Goal: Task Accomplishment & Management: Use online tool/utility

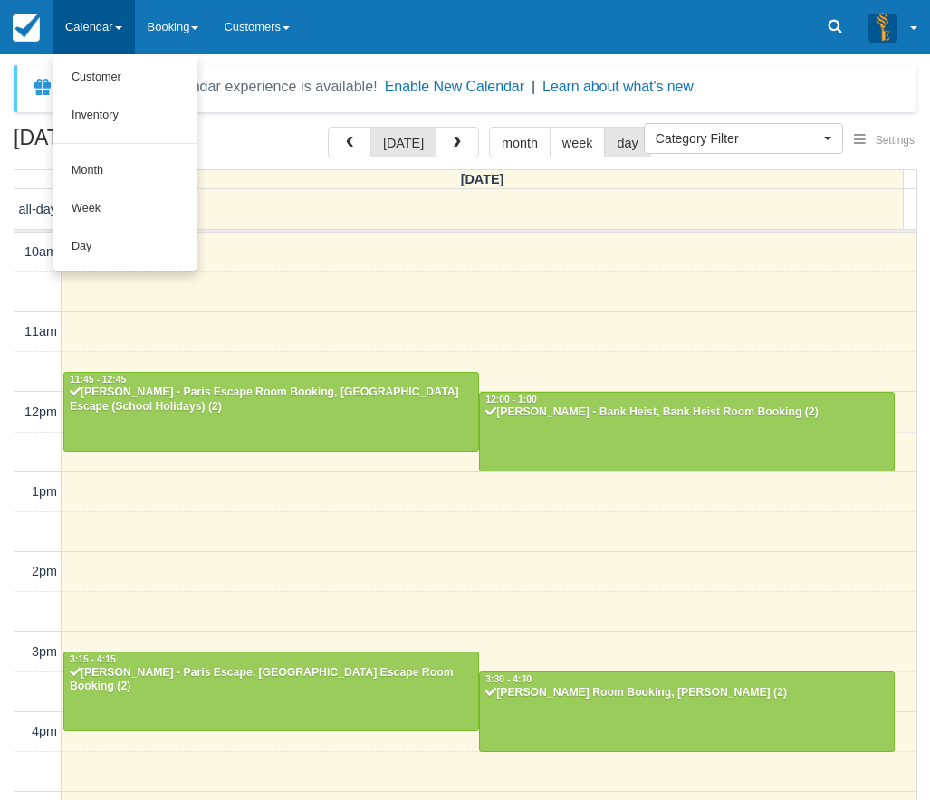
select select
click at [90, 248] on link "Day" at bounding box center [124, 247] width 143 height 38
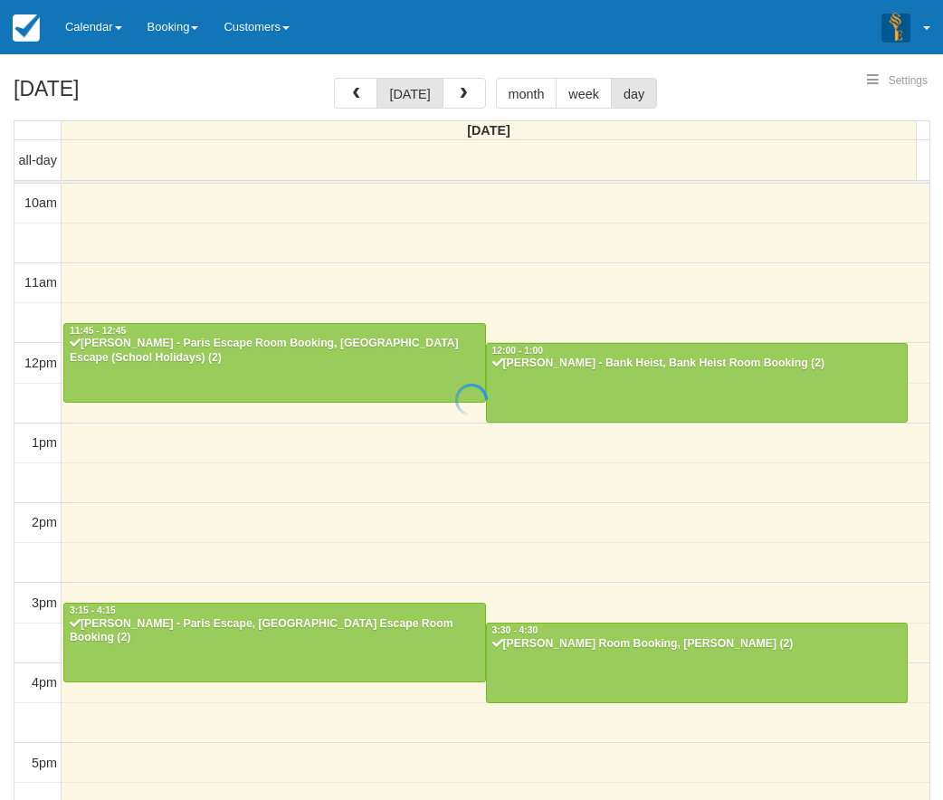
select select
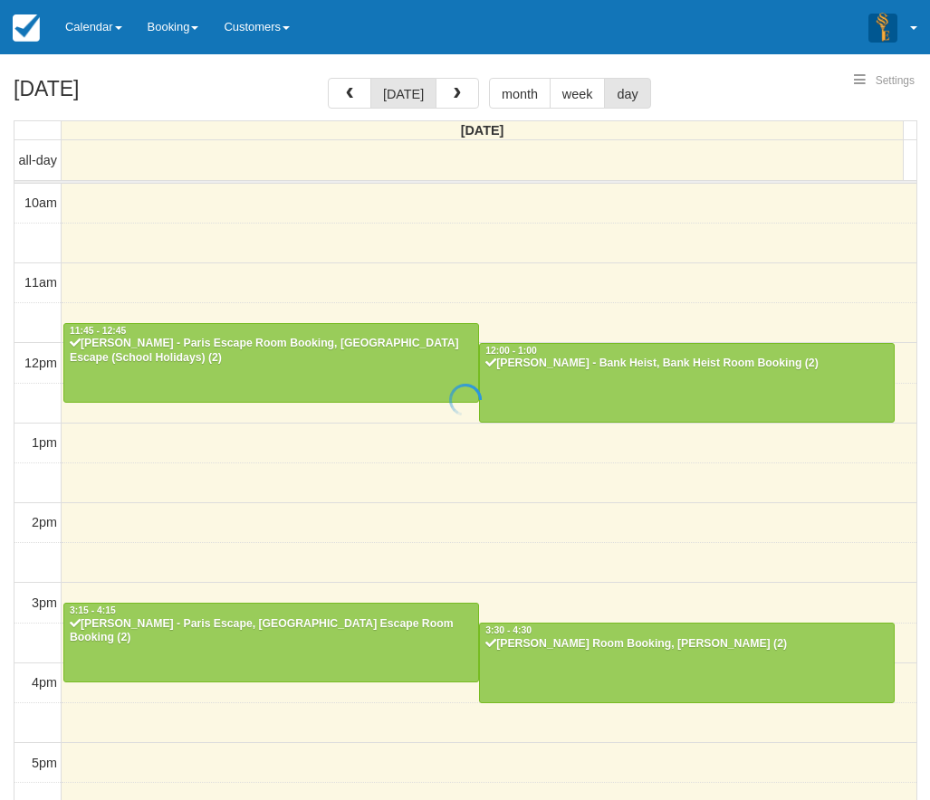
scroll to position [379, 0]
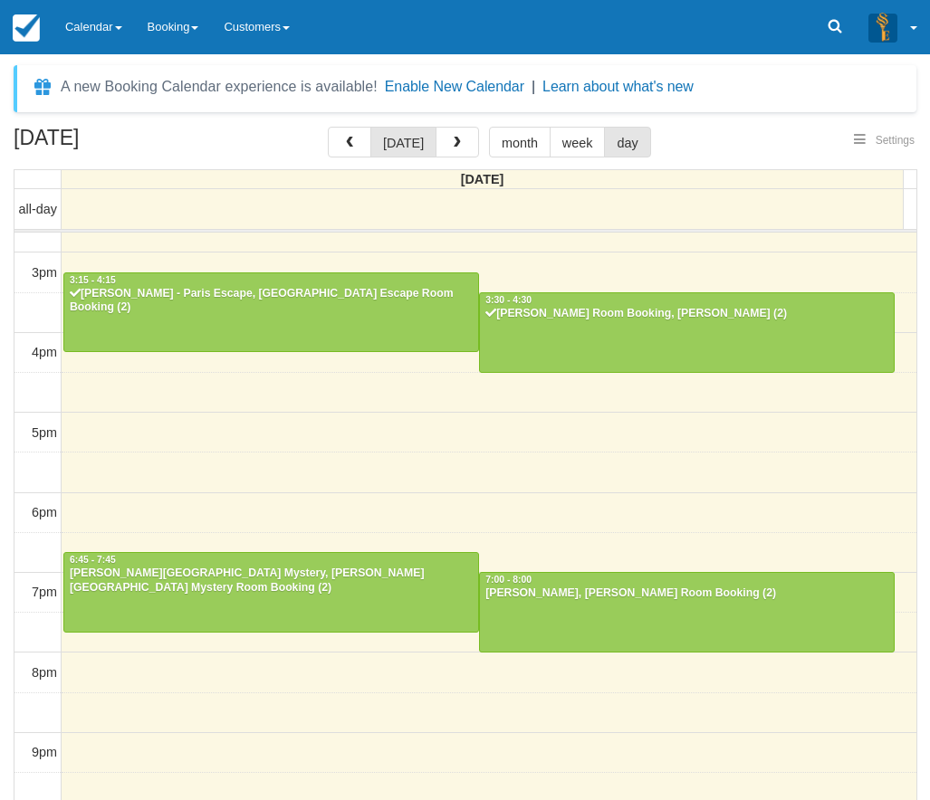
select select
click at [91, 23] on link "Calendar" at bounding box center [94, 27] width 82 height 54
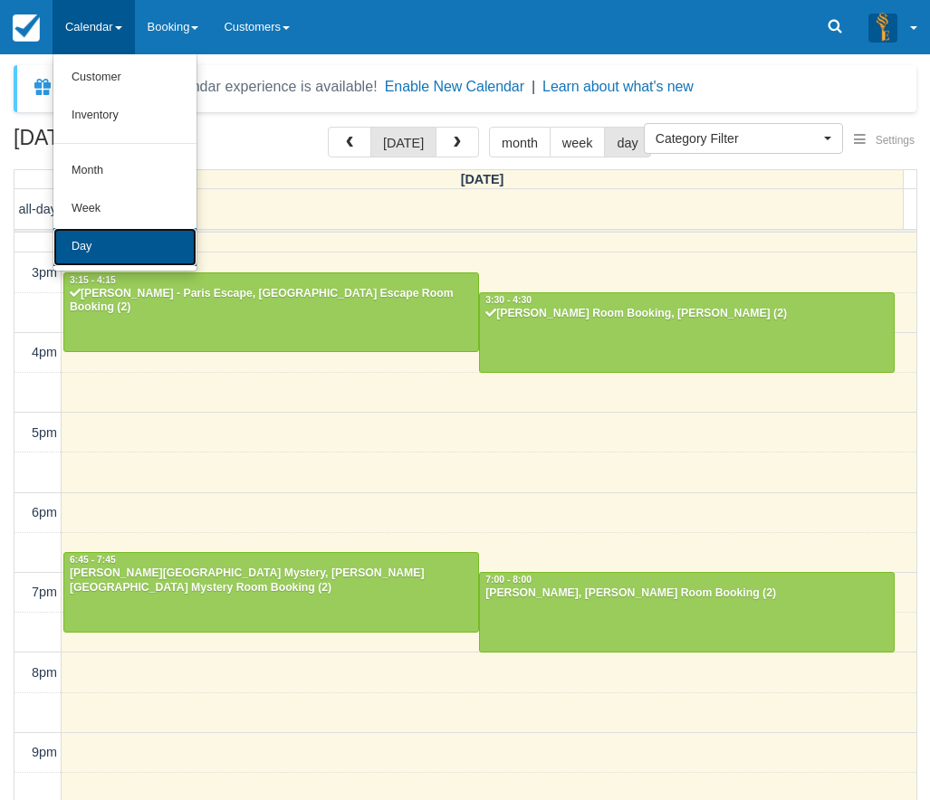
click at [110, 244] on link "Day" at bounding box center [124, 247] width 143 height 38
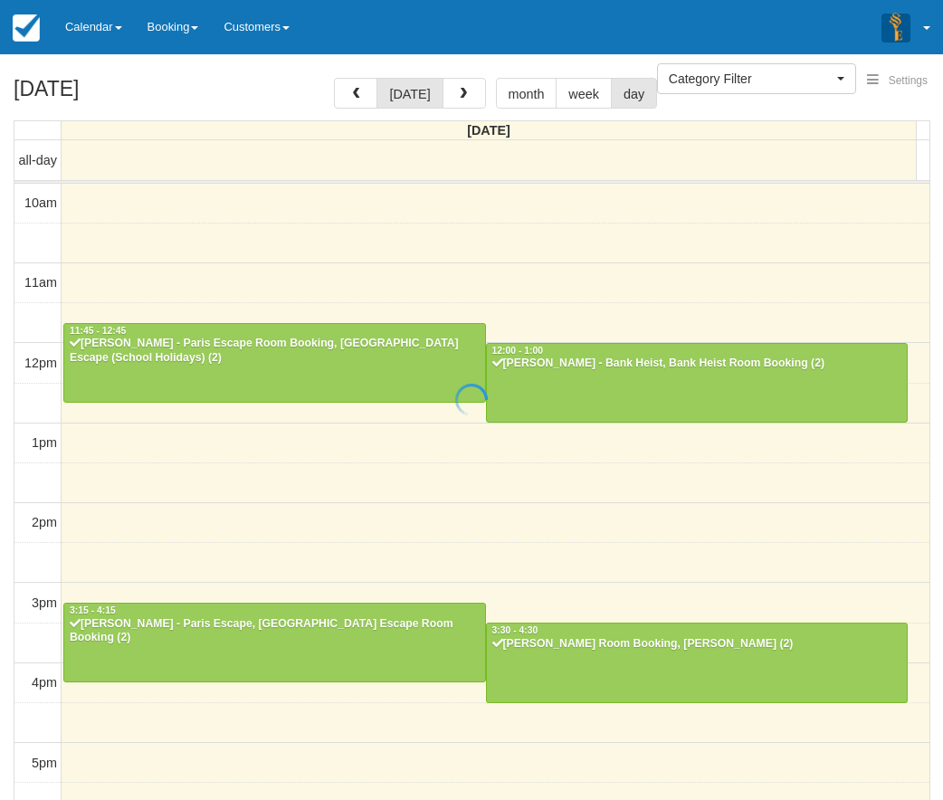
select select
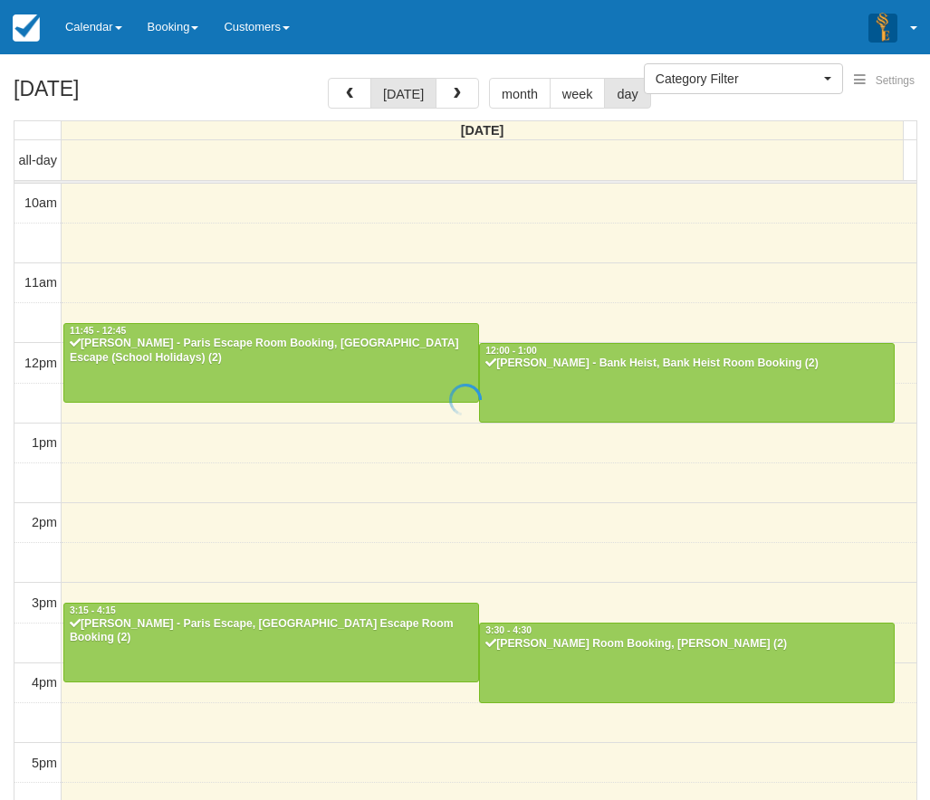
scroll to position [379, 0]
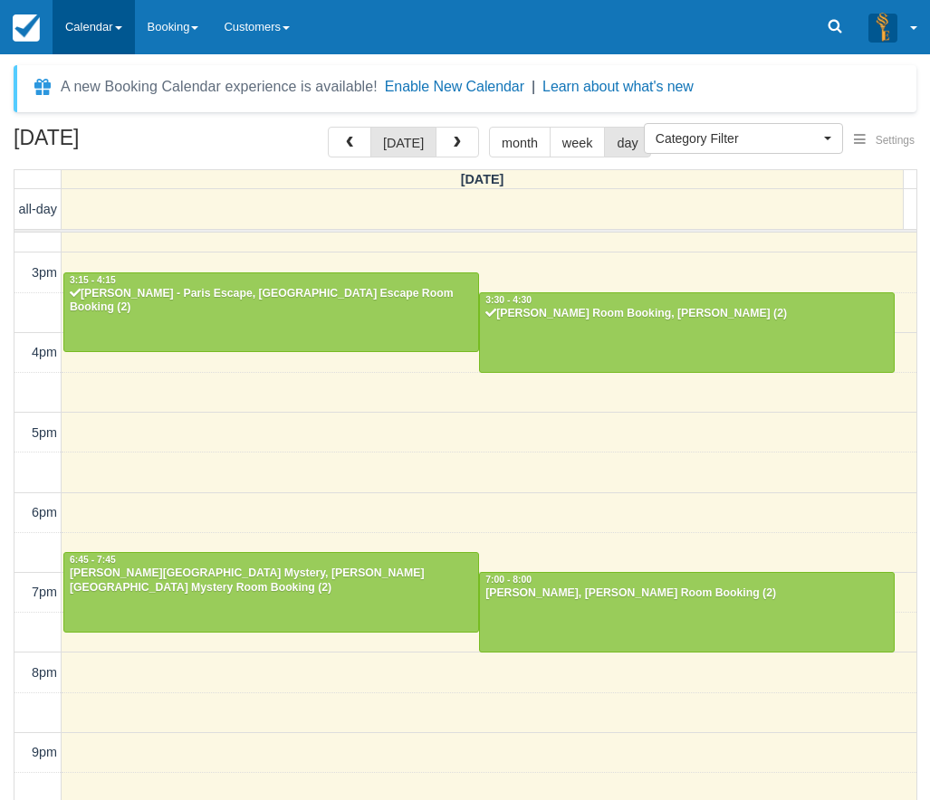
click at [104, 26] on link "Calendar" at bounding box center [94, 27] width 82 height 54
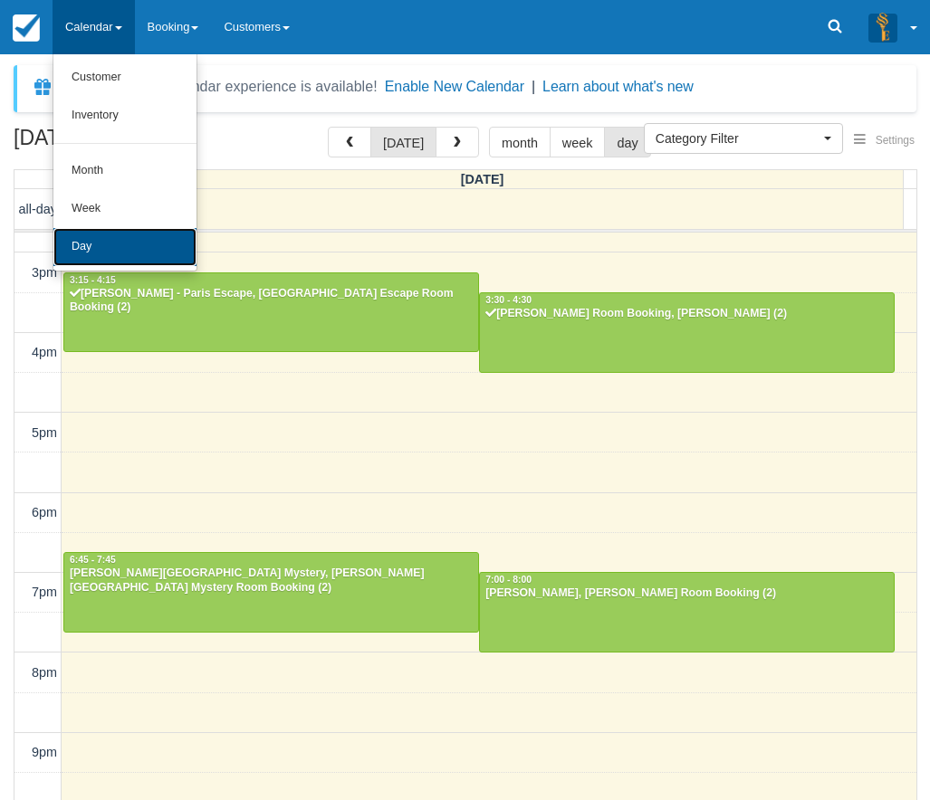
click at [179, 239] on link "Day" at bounding box center [124, 247] width 143 height 38
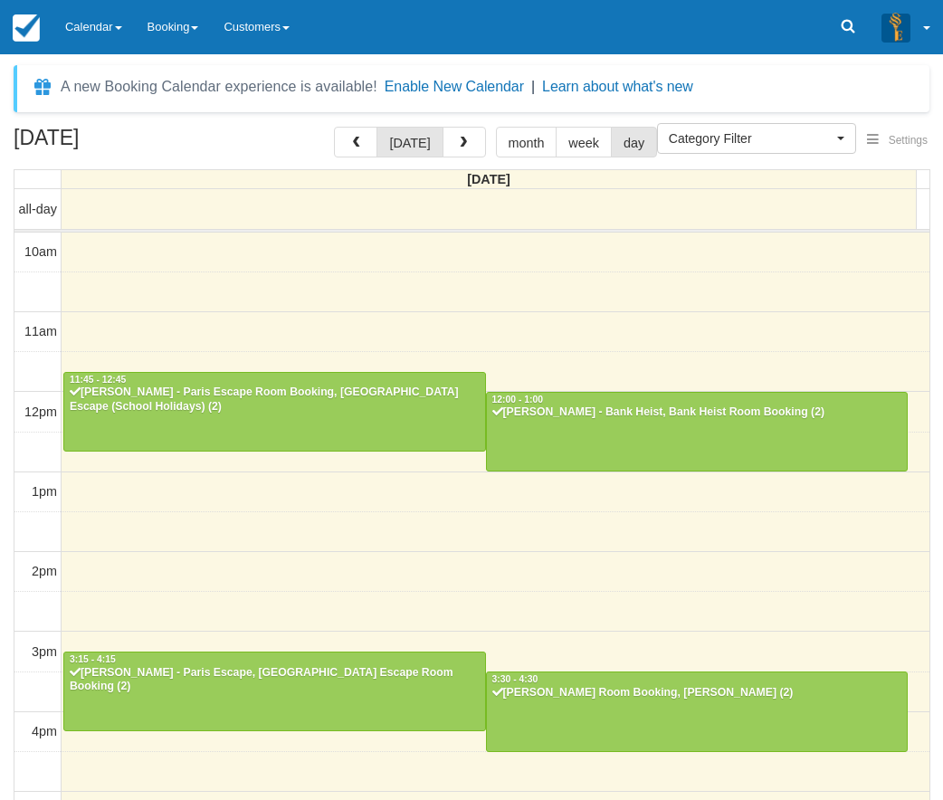
select select
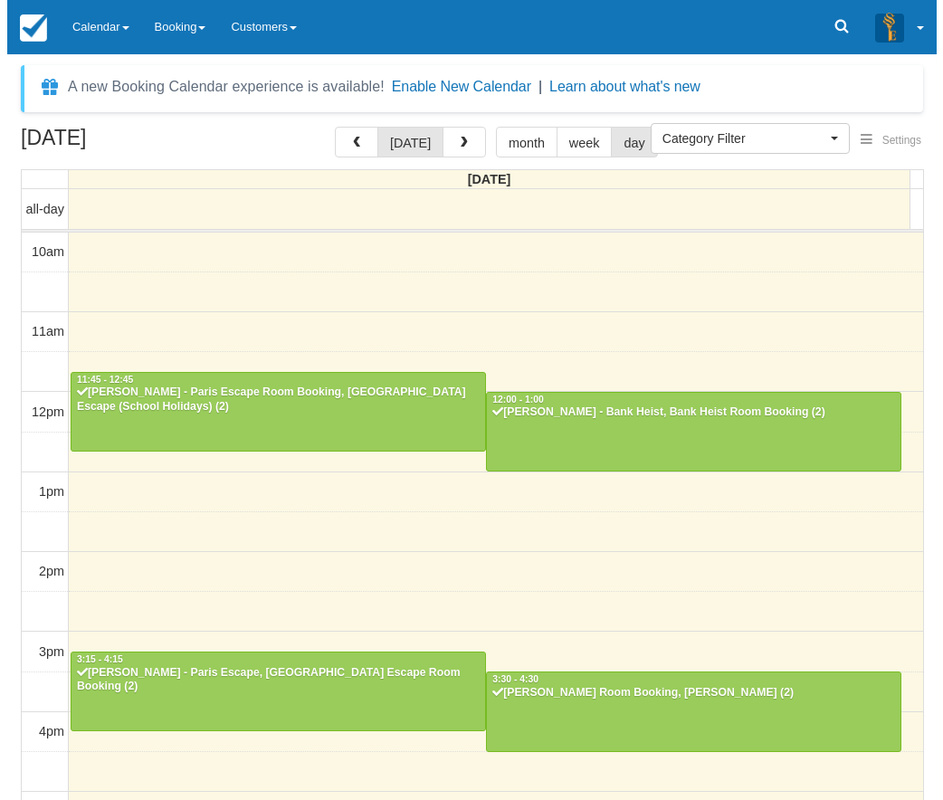
scroll to position [379, 0]
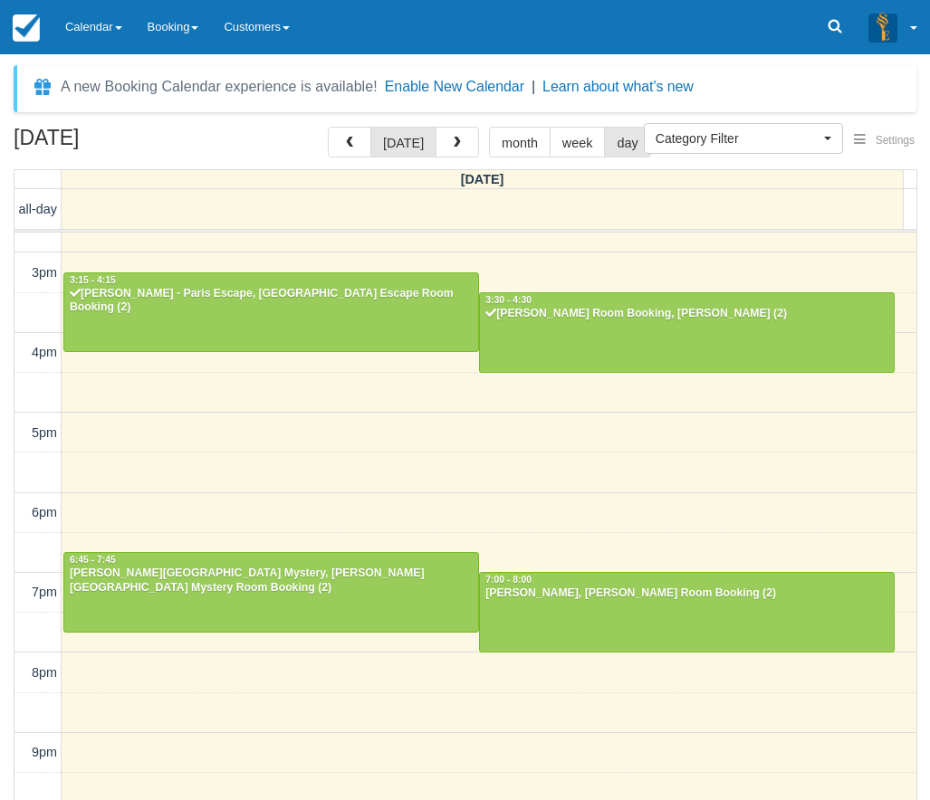
click at [461, 159] on div "October 4, 2025 today month week day" at bounding box center [465, 146] width 903 height 39
click at [458, 156] on button "button" at bounding box center [457, 142] width 43 height 31
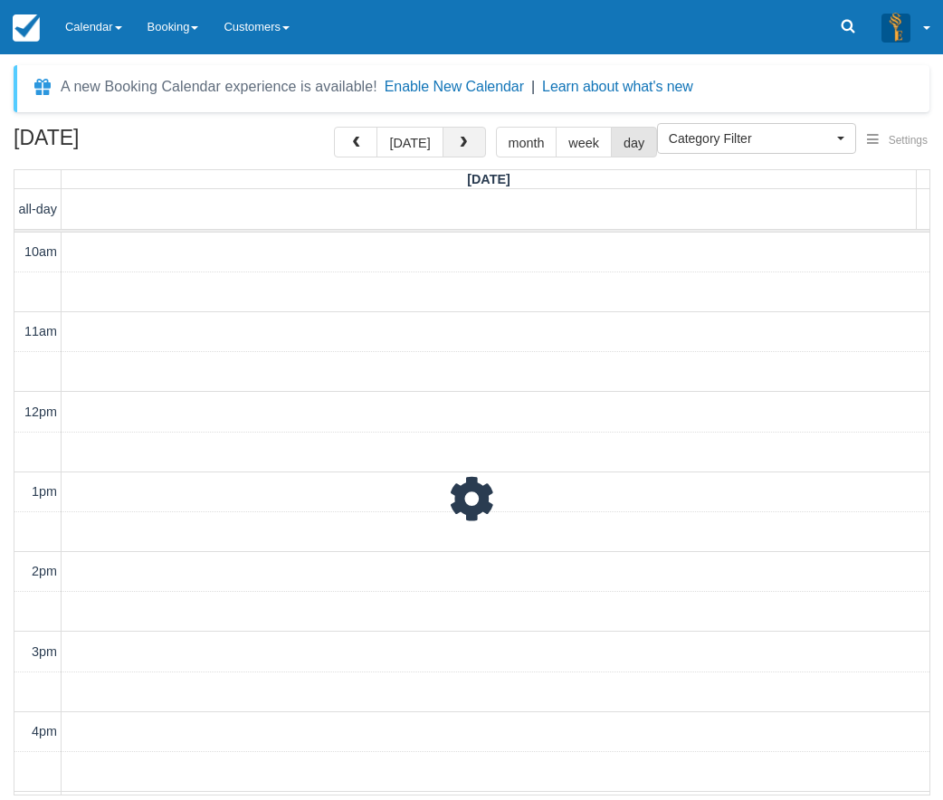
scroll to position [437, 0]
click at [457, 144] on span "button" at bounding box center [463, 143] width 13 height 13
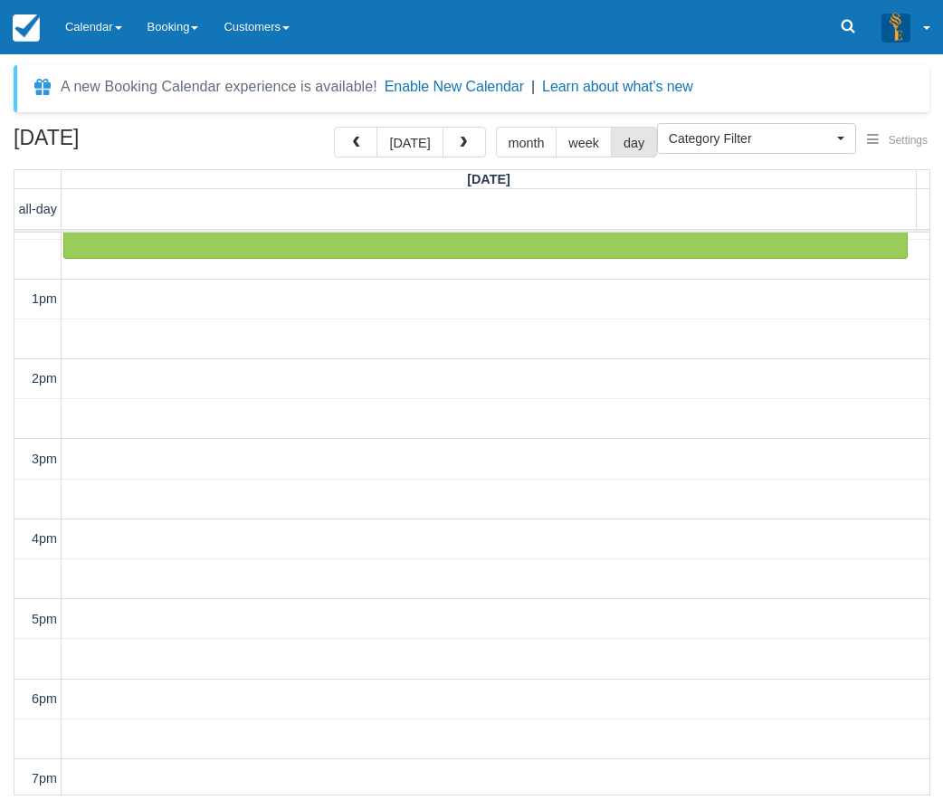
scroll to position [436, 0]
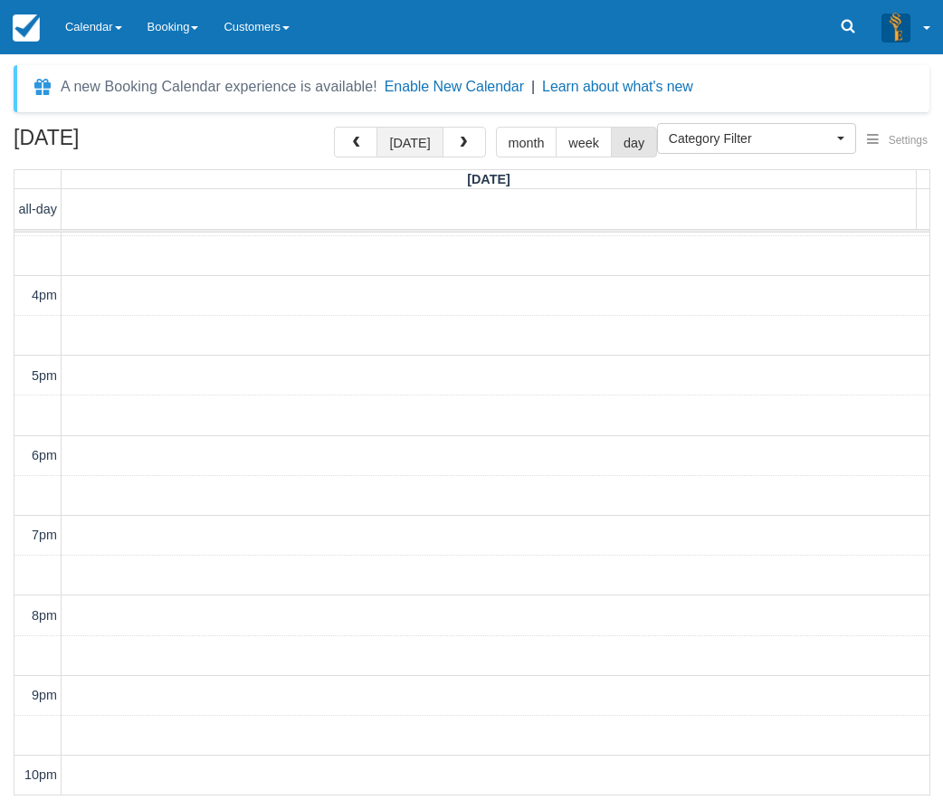
click at [407, 148] on button "[DATE]" at bounding box center [410, 142] width 66 height 31
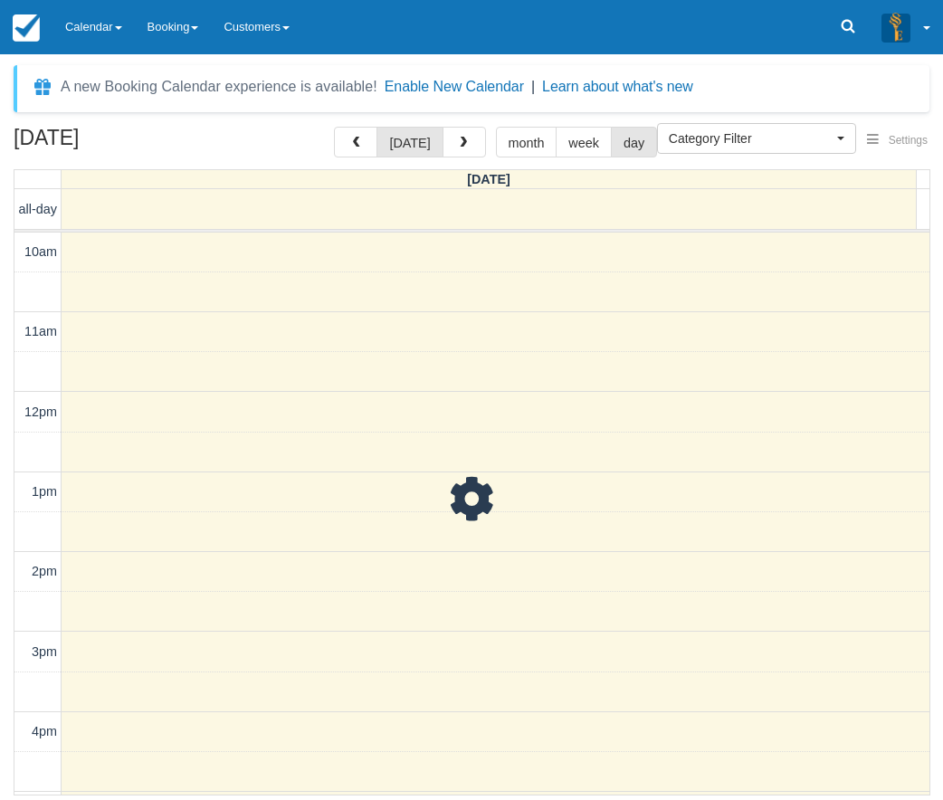
scroll to position [437, 0]
